Goal: Find specific page/section: Find specific page/section

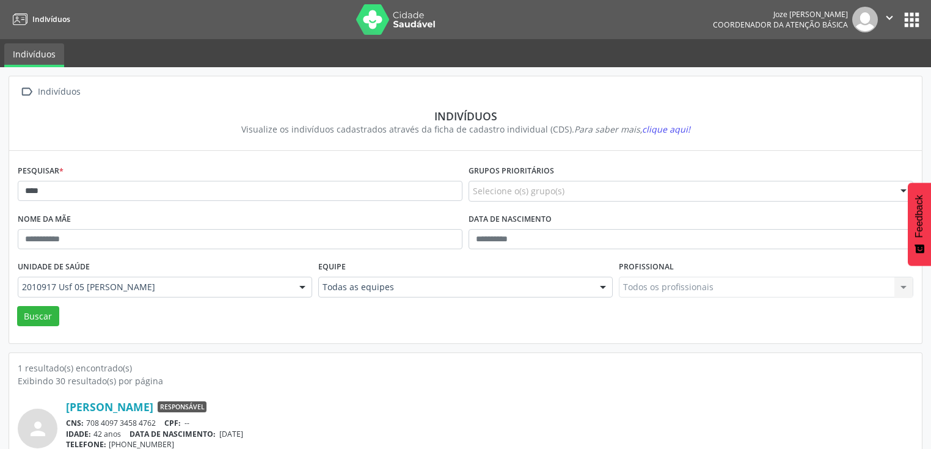
scroll to position [48, 0]
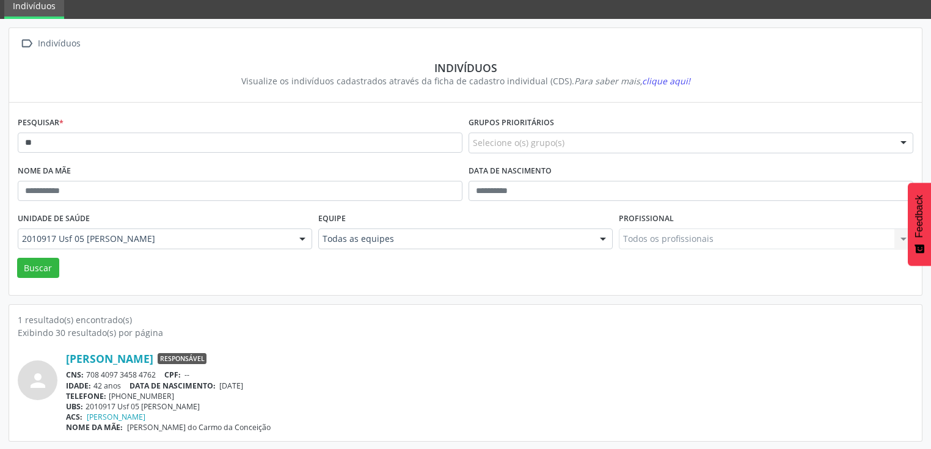
type input "*"
type input "**********"
click at [42, 268] on button "Buscar" at bounding box center [38, 268] width 42 height 21
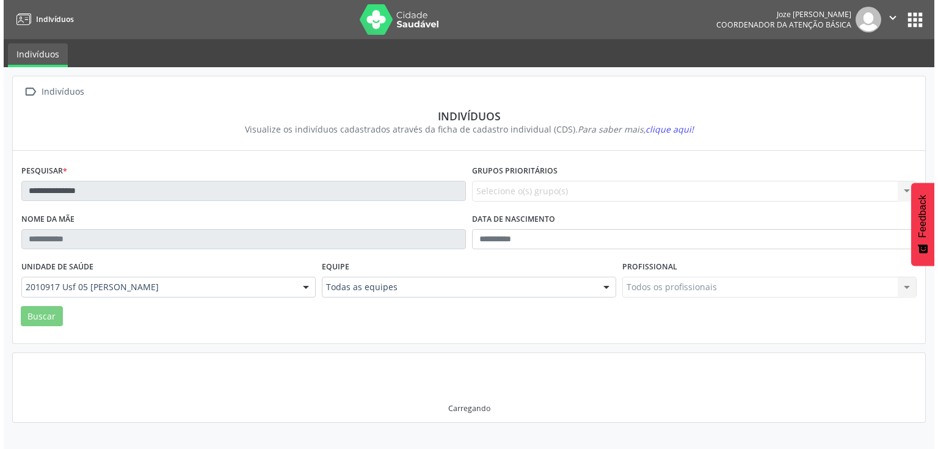
scroll to position [0, 0]
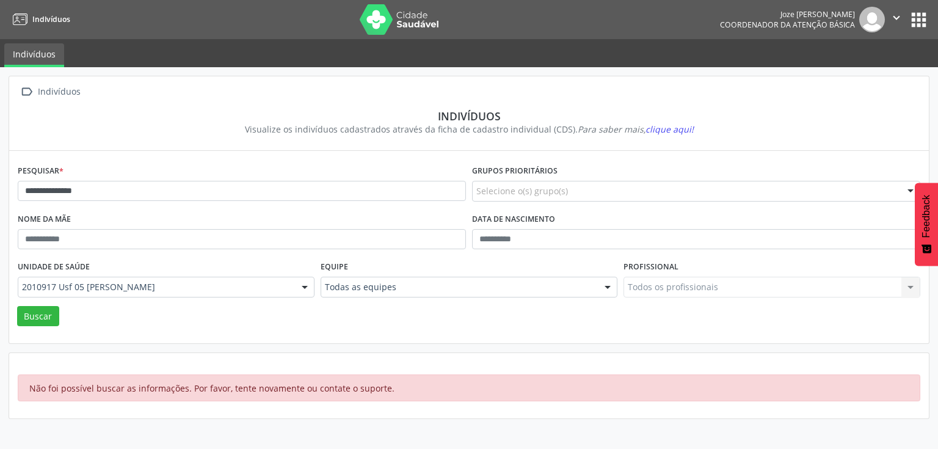
click at [911, 17] on button "apps" at bounding box center [918, 19] width 21 height 21
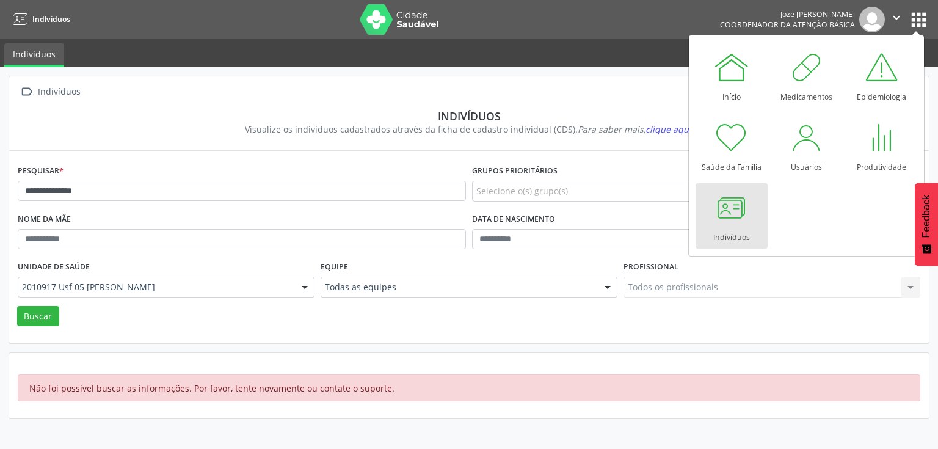
click at [732, 205] on div at bounding box center [732, 207] width 37 height 37
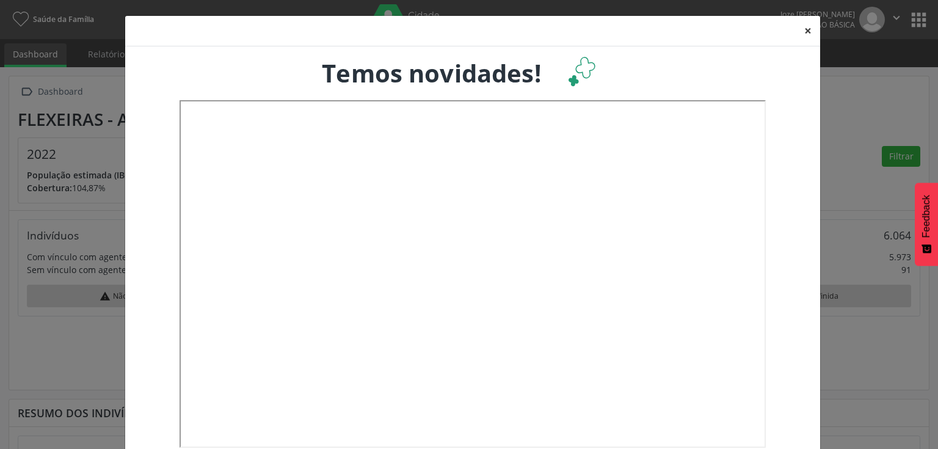
click at [802, 31] on button "×" at bounding box center [808, 31] width 24 height 30
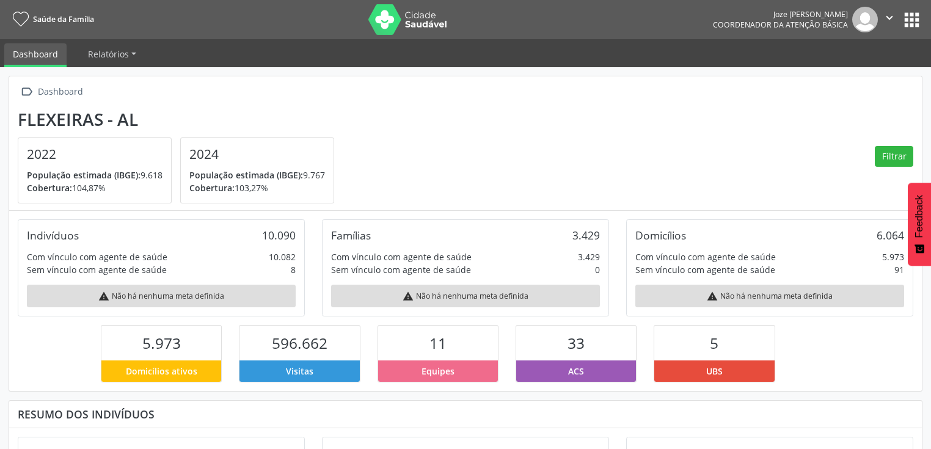
click at [902, 21] on button "apps" at bounding box center [911, 19] width 21 height 21
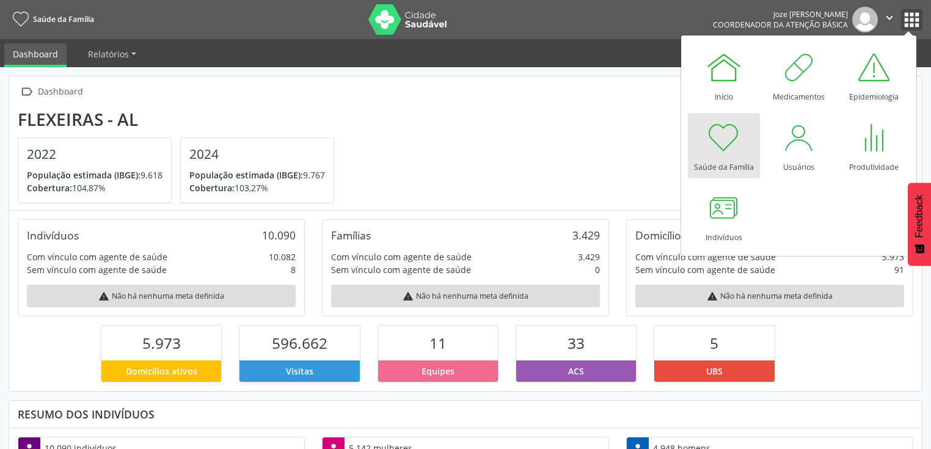
scroll to position [201, 304]
click at [732, 203] on div at bounding box center [724, 207] width 37 height 37
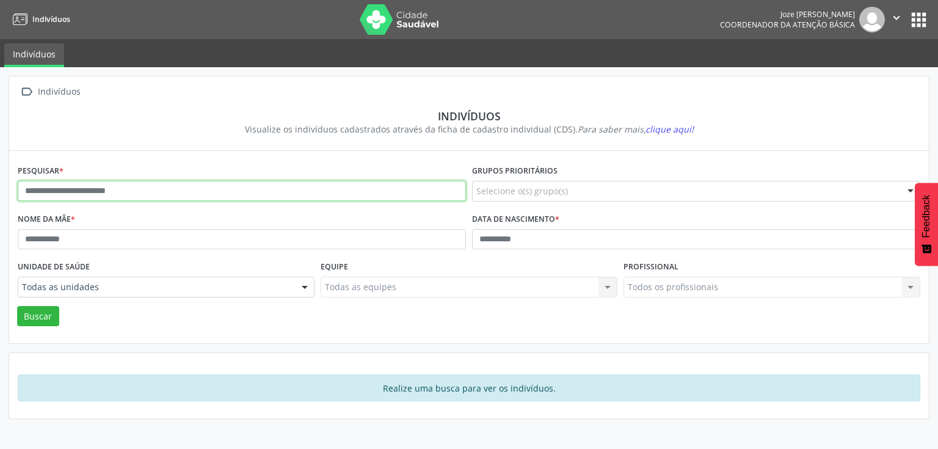
click at [334, 189] on input "text" at bounding box center [242, 191] width 448 height 21
type input "**********"
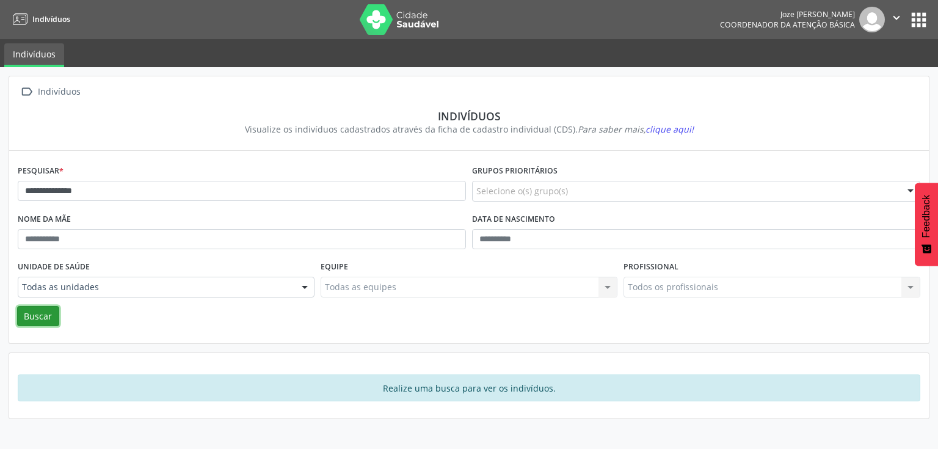
click at [31, 317] on button "Buscar" at bounding box center [38, 316] width 42 height 21
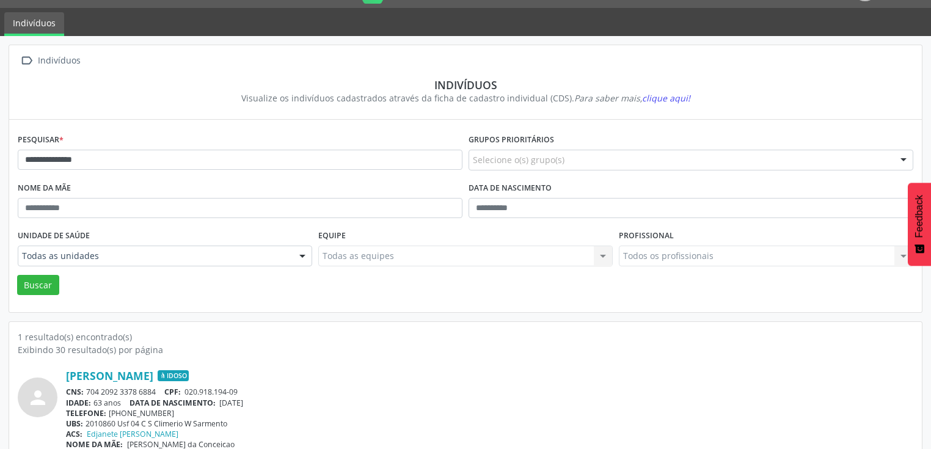
scroll to position [48, 0]
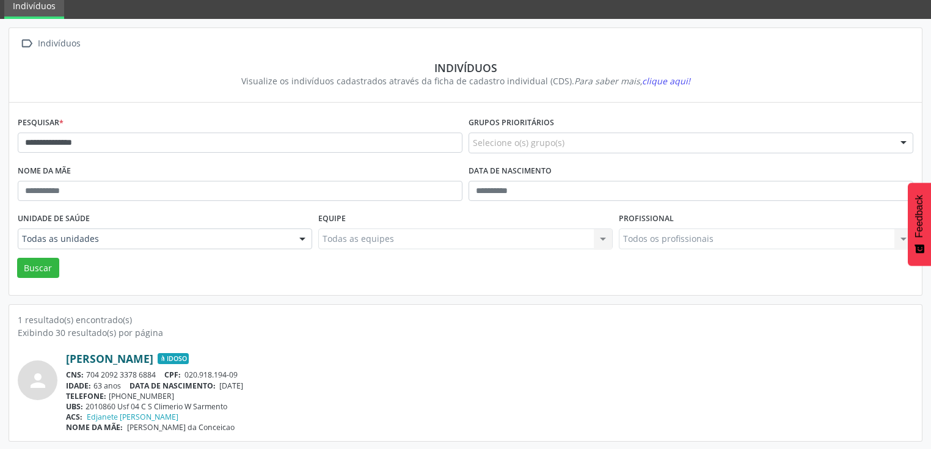
click at [78, 359] on link "[PERSON_NAME]" at bounding box center [109, 358] width 87 height 13
